Goal: Transaction & Acquisition: Obtain resource

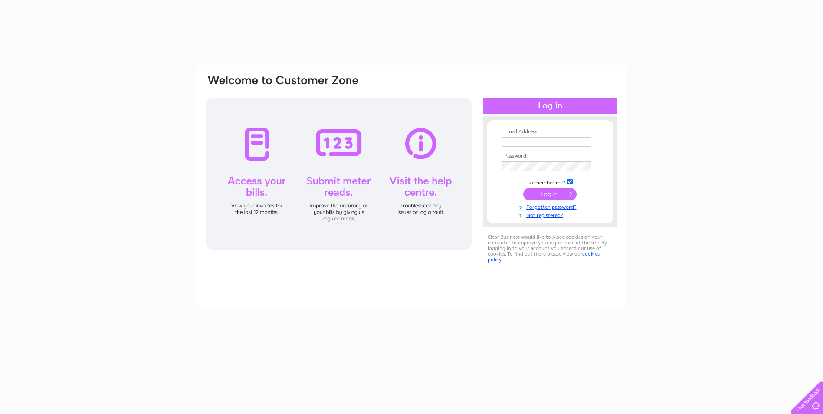
type input "admin@craigalancontrols.co.uk"
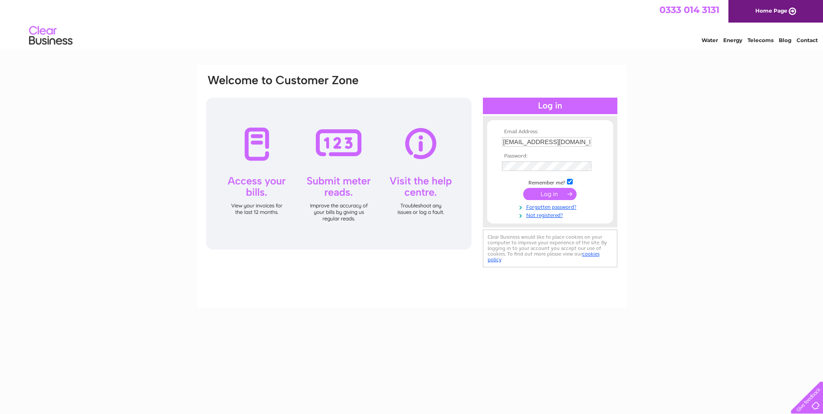
click at [554, 199] on input "submit" at bounding box center [549, 194] width 53 height 12
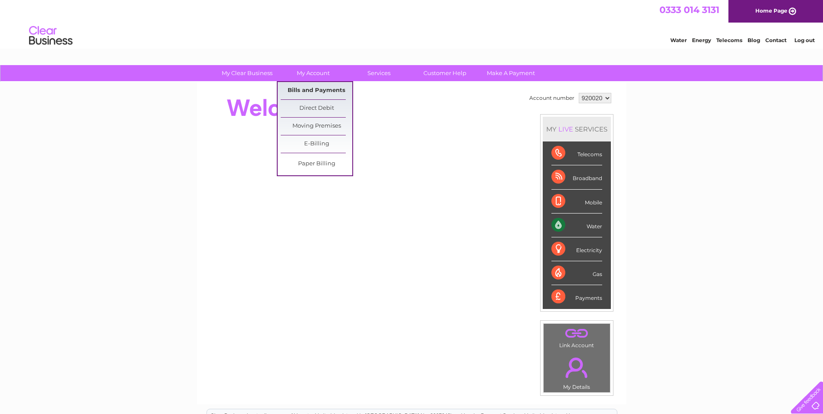
click at [308, 94] on link "Bills and Payments" at bounding box center [317, 90] width 72 height 17
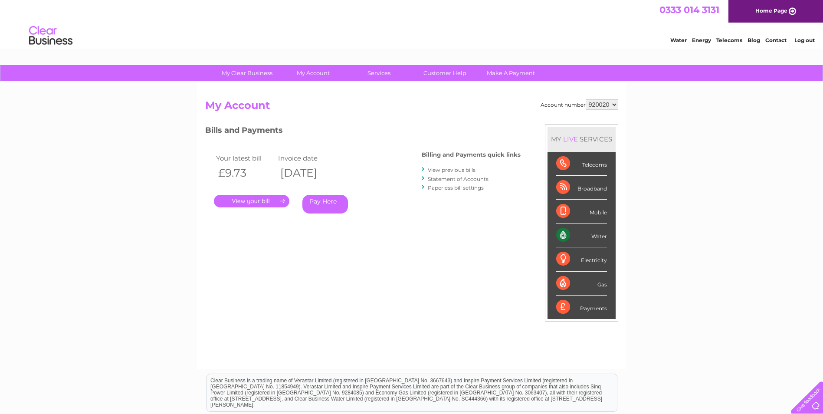
click at [250, 196] on link "." at bounding box center [251, 201] width 75 height 13
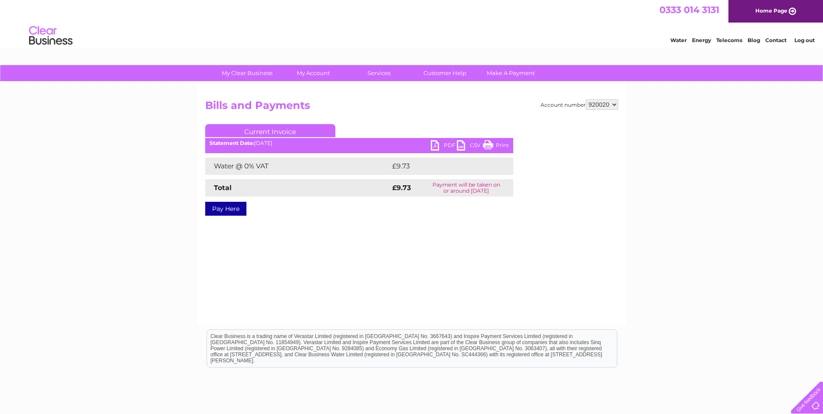
click at [440, 141] on link "PDF" at bounding box center [444, 146] width 26 height 13
